Goal: Task Accomplishment & Management: Use online tool/utility

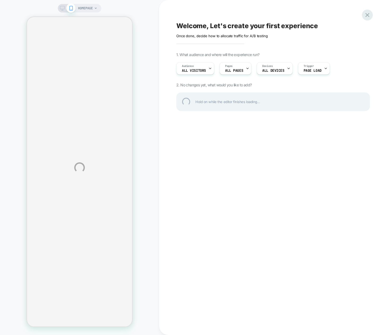
click at [368, 13] on div at bounding box center [367, 15] width 11 height 11
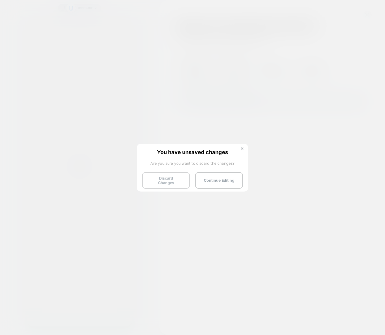
click at [170, 178] on button "Discard Changes" at bounding box center [166, 180] width 48 height 16
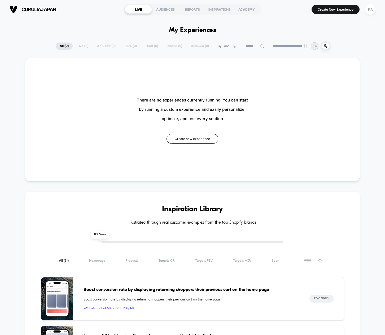
drag, startPoint x: 108, startPoint y: 61, endPoint x: 106, endPoint y: 49, distance: 11.9
click at [106, 58] on div "There are no experiences currently running. You can start by running a custom e…" at bounding box center [192, 119] width 335 height 123
click at [105, 45] on div "**********" at bounding box center [193, 46] width 274 height 8
drag, startPoint x: 89, startPoint y: 63, endPoint x: 83, endPoint y: 131, distance: 67.4
click at [89, 64] on div "There are no experiences currently running. You can start by running a custom e…" at bounding box center [192, 119] width 335 height 123
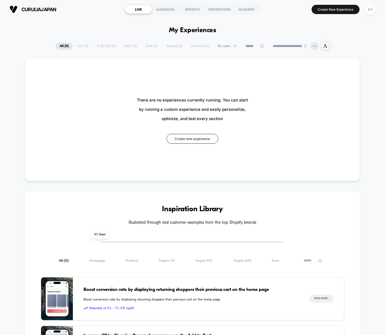
click at [101, 47] on div "**********" at bounding box center [193, 46] width 274 height 8
drag, startPoint x: 101, startPoint y: 46, endPoint x: 147, endPoint y: 65, distance: 49.9
click at [101, 46] on div "**********" at bounding box center [193, 46] width 274 height 8
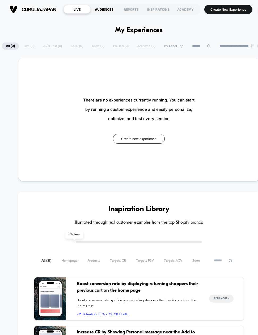
click at [100, 10] on div "AUDIENCES" at bounding box center [103, 9] width 27 height 8
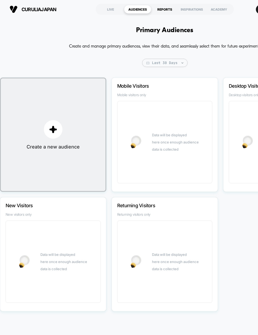
click at [161, 10] on div "REPORTS" at bounding box center [164, 9] width 27 height 8
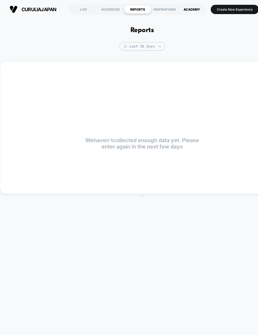
click at [195, 11] on div "ACADEMY" at bounding box center [191, 9] width 27 height 8
click at [83, 8] on div "LIVE" at bounding box center [83, 9] width 27 height 8
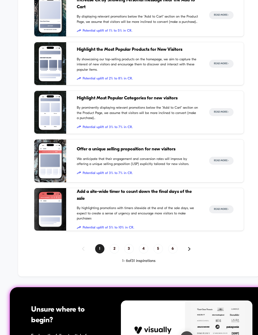
scroll to position [420, 0]
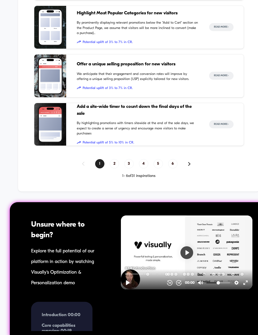
click at [67, 232] on div "Unsure where to begin?" at bounding box center [69, 229] width 77 height 21
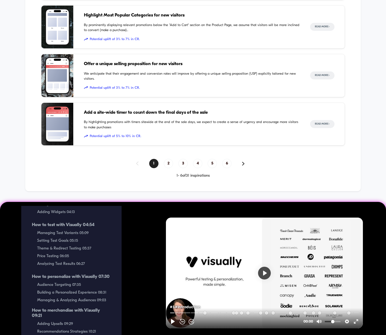
scroll to position [146, 0]
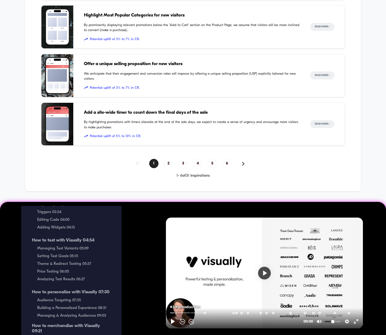
click at [57, 276] on div "How to test with Visually 04:54 Managing Test Variants 05:09 Setting Test Goals…" at bounding box center [71, 260] width 79 height 44
click at [57, 272] on span "Price Testing 06:05" at bounding box center [74, 271] width 74 height 5
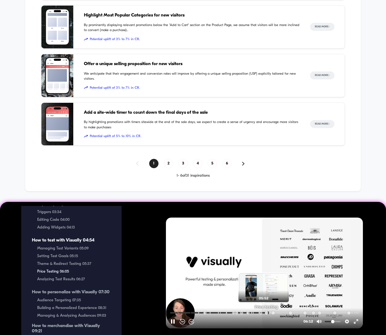
click at [264, 312] on input "Seek" at bounding box center [265, 312] width 190 height 5
click at [260, 312] on input "Seek" at bounding box center [265, 312] width 190 height 5
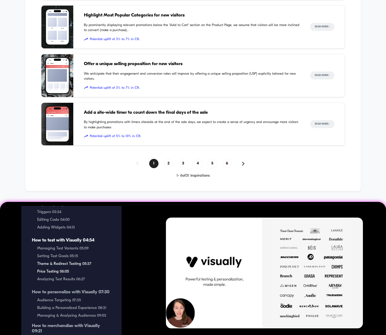
click at [64, 274] on span "Price Testing 06:05" at bounding box center [74, 271] width 74 height 5
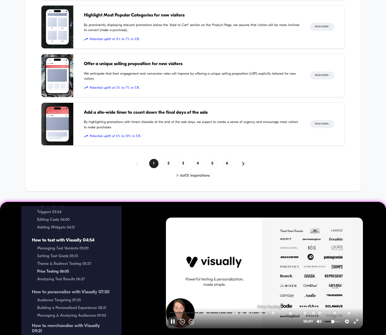
click at [171, 321] on button "Pause Play" at bounding box center [173, 321] width 8 height 8
type input "*****"
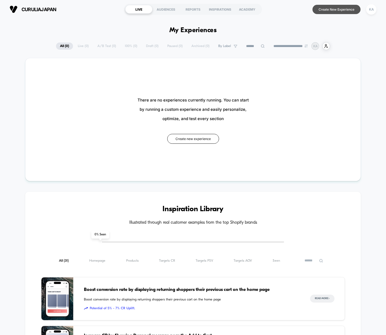
click at [340, 11] on button "Create New Experience" at bounding box center [336, 9] width 48 height 9
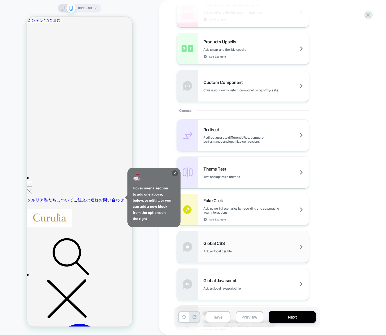
scroll to position [206, 0]
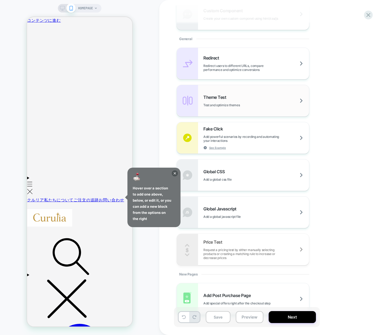
click at [255, 102] on div "Theme Test Test and optimize themes" at bounding box center [256, 100] width 106 height 12
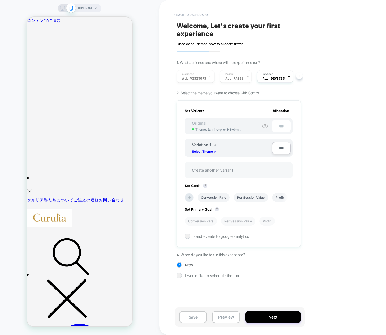
scroll to position [0, 1]
click at [188, 15] on button "< back to dashboard" at bounding box center [190, 15] width 39 height 8
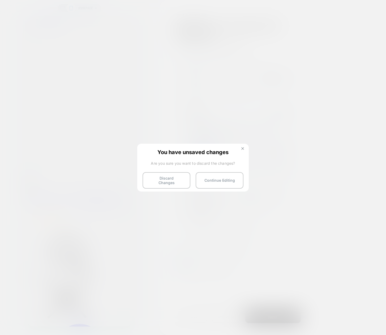
click at [240, 147] on button at bounding box center [243, 149] width 6 height 5
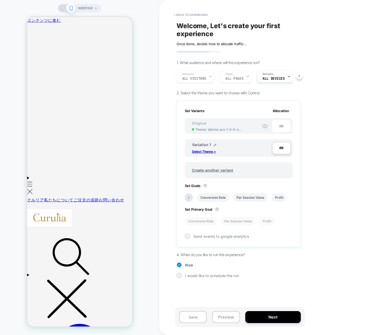
click at [342, 72] on div "< back to dashboard Welcome, Let's create your first experience Click to edit e…" at bounding box center [276, 167] width 234 height 335
drag, startPoint x: 220, startPoint y: 319, endPoint x: 224, endPoint y: 318, distance: 4.6
click at [220, 319] on button "Preview" at bounding box center [226, 317] width 28 height 12
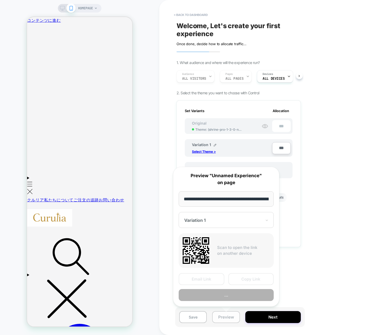
scroll to position [0, 33]
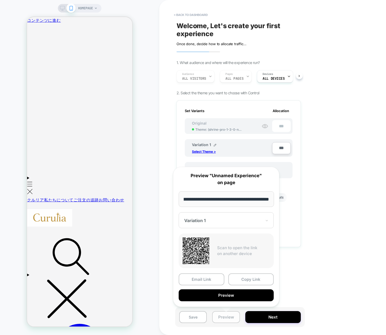
click at [224, 318] on button "Preview" at bounding box center [226, 317] width 28 height 12
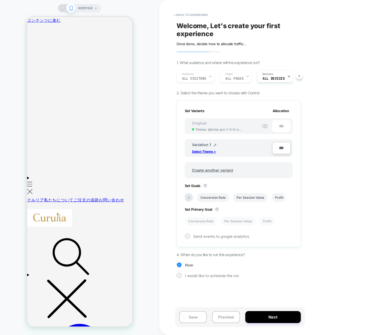
click at [265, 310] on div "Save Preview Next" at bounding box center [240, 317] width 130 height 20
click at [269, 324] on div "Save Preview Next" at bounding box center [240, 317] width 130 height 20
click at [267, 315] on button "Next" at bounding box center [272, 317] width 55 height 12
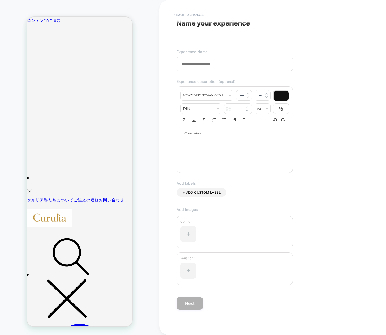
scroll to position [3, 0]
click at [189, 15] on button "< Back to changes" at bounding box center [188, 15] width 35 height 8
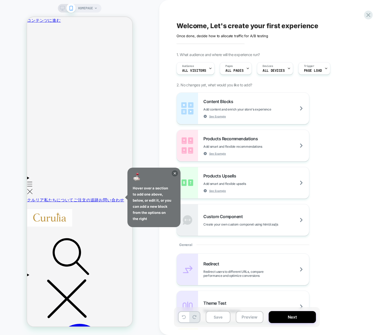
click at [340, 125] on div "Content Blocks Add content and enrich your store's experience See Example Produ…" at bounding box center [273, 163] width 194 height 143
click at [230, 38] on div "Welcome, Let's create your first experience Click to edit experience details On…" at bounding box center [273, 167] width 199 height 324
click at [176, 173] on icon at bounding box center [175, 173] width 6 height 6
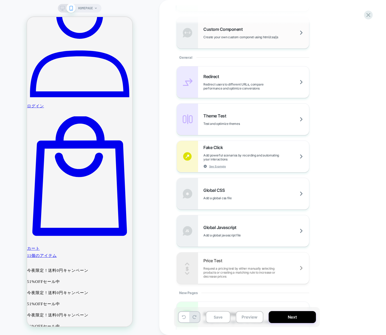
scroll to position [219, 0]
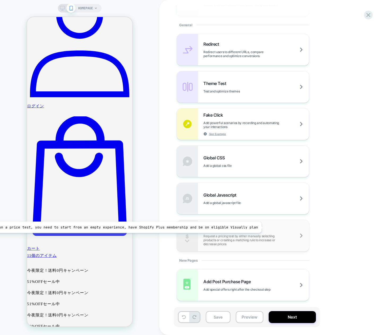
click at [258, 227] on div "Price Test Request a pricing test by either manually selecting products or crea…" at bounding box center [256, 235] width 106 height 20
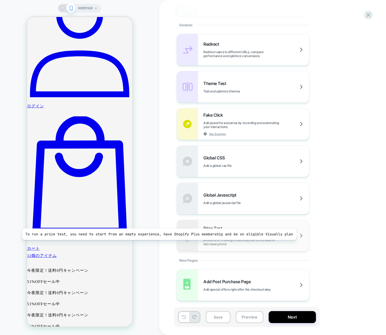
click at [294, 234] on span "Request a pricing test by either manually selecting products or creating a matc…" at bounding box center [256, 240] width 106 height 12
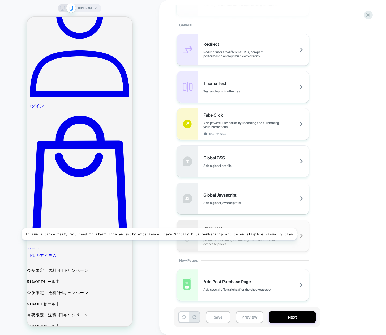
click at [294, 234] on span "Request a pricing test by either manually selecting products or creating a matc…" at bounding box center [256, 240] width 106 height 12
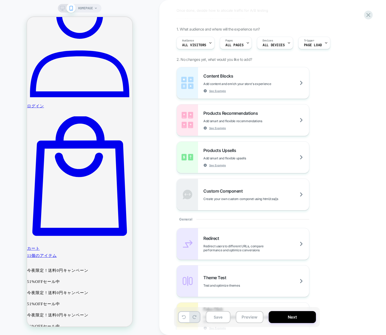
scroll to position [0, 0]
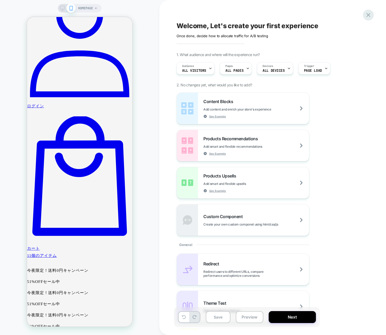
click at [365, 14] on icon at bounding box center [368, 14] width 7 height 7
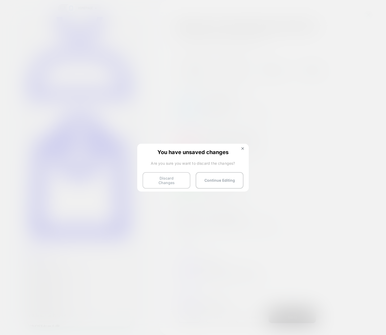
click at [168, 176] on button "Discard Changes" at bounding box center [167, 180] width 48 height 16
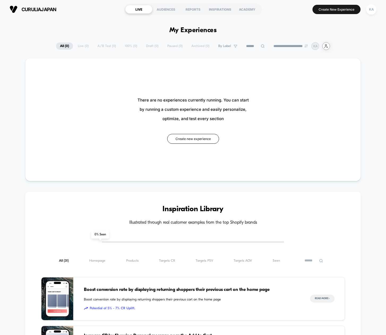
click at [327, 45] on icon at bounding box center [326, 45] width 3 height 3
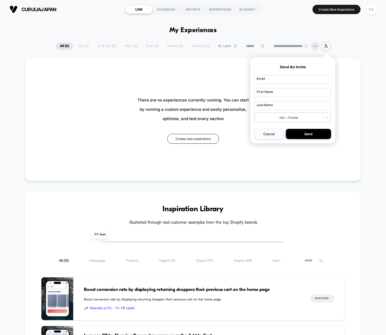
click at [274, 136] on button "Cancel" at bounding box center [269, 134] width 29 height 10
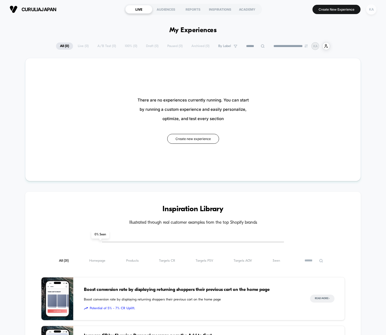
click at [369, 10] on div "KA" at bounding box center [371, 9] width 10 height 10
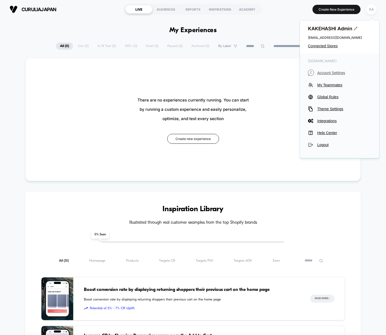
click at [331, 72] on span "Account Settings" at bounding box center [344, 73] width 54 height 4
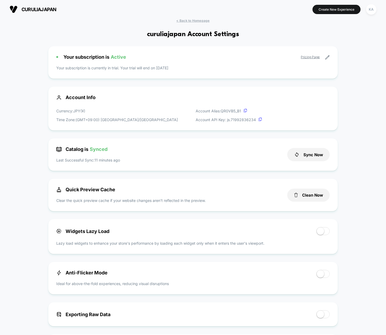
click at [327, 56] on icon at bounding box center [327, 57] width 5 height 5
click at [327, 57] on icon at bounding box center [327, 57] width 5 height 5
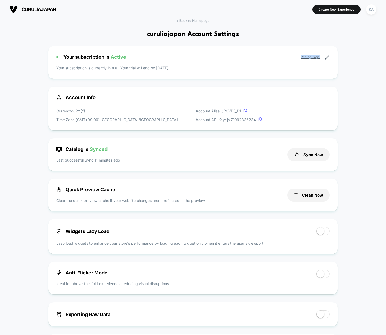
click at [327, 57] on icon at bounding box center [327, 57] width 5 height 5
